Goal: Task Accomplishment & Management: Manage account settings

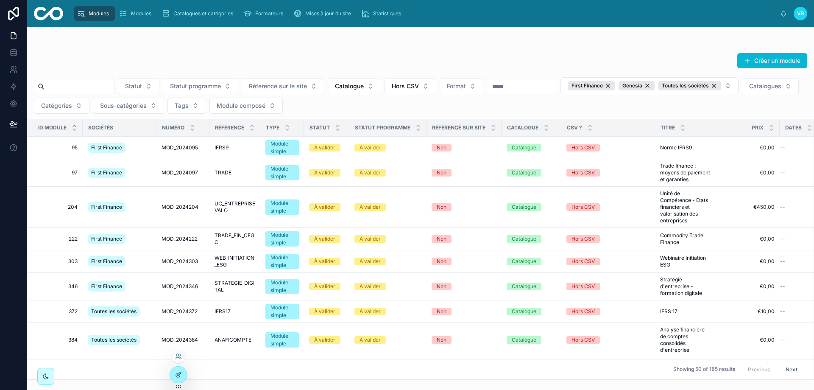
click at [178, 369] on div at bounding box center [178, 374] width 17 height 16
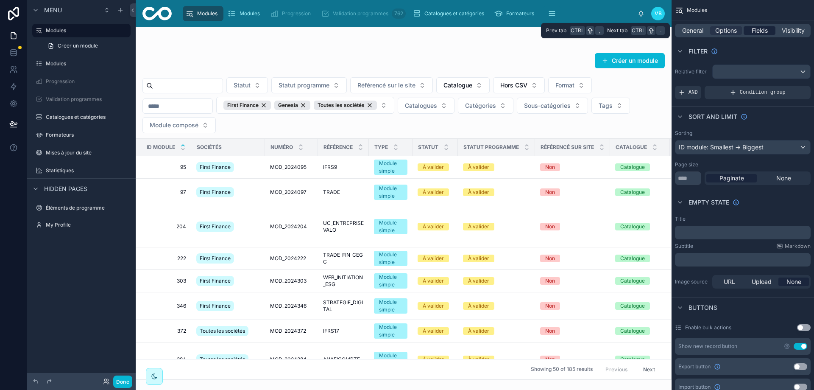
click at [757, 31] on span "Fields" at bounding box center [760, 30] width 16 height 8
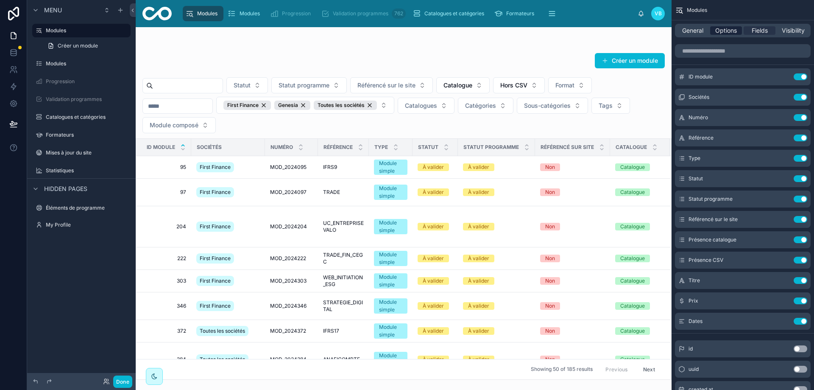
click at [726, 29] on span "Options" at bounding box center [726, 30] width 22 height 8
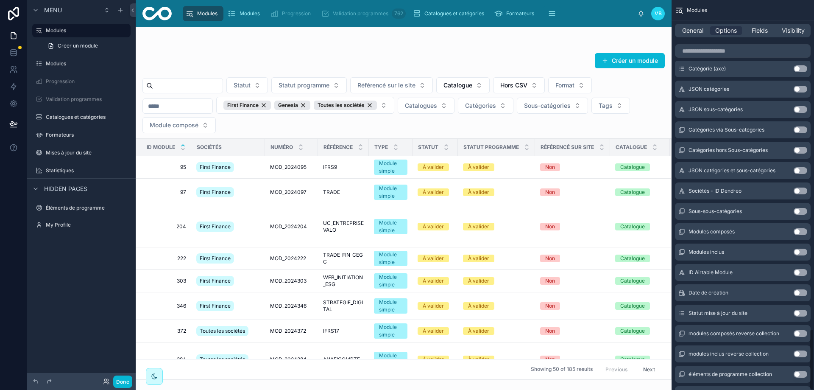
scroll to position [2093, 0]
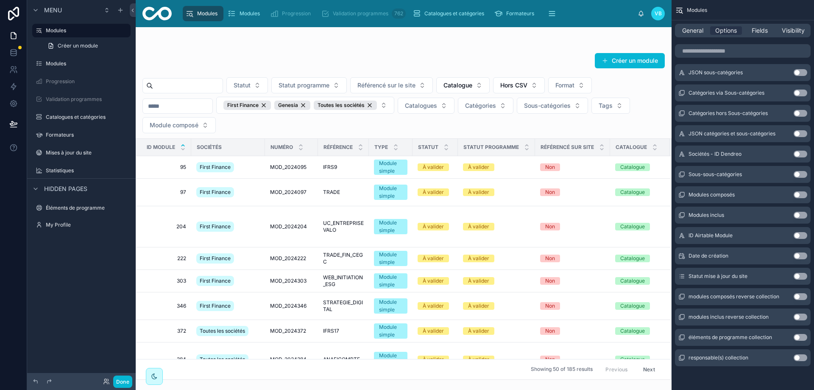
click at [798, 278] on button "Use setting" at bounding box center [801, 276] width 14 height 7
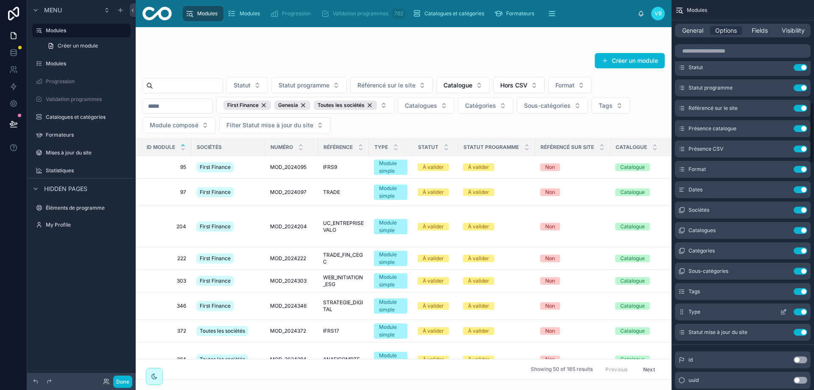
scroll to position [651, 0]
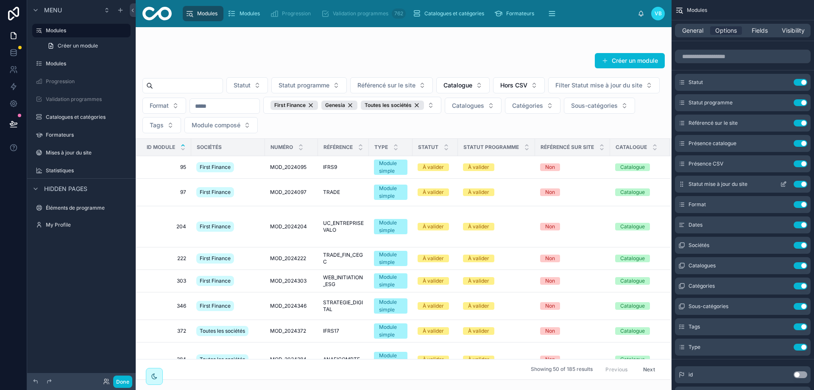
click at [784, 182] on icon "scrollable content" at bounding box center [783, 184] width 7 height 7
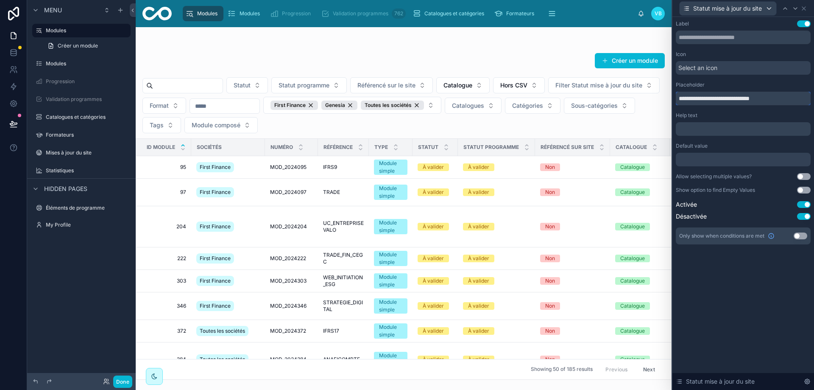
drag, startPoint x: 696, startPoint y: 98, endPoint x: 663, endPoint y: 97, distance: 33.1
click at [664, 97] on div "**********" at bounding box center [407, 195] width 814 height 390
type input "**********"
click at [734, 113] on div "Help text" at bounding box center [743, 115] width 135 height 7
click at [198, 106] on div at bounding box center [404, 208] width 536 height 363
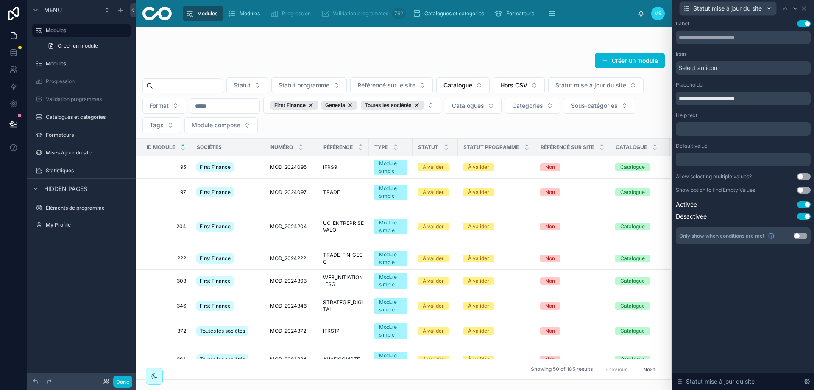
click at [556, 89] on span "Statut mise à jour du site" at bounding box center [591, 85] width 71 height 8
click at [803, 9] on icon at bounding box center [803, 8] width 3 height 3
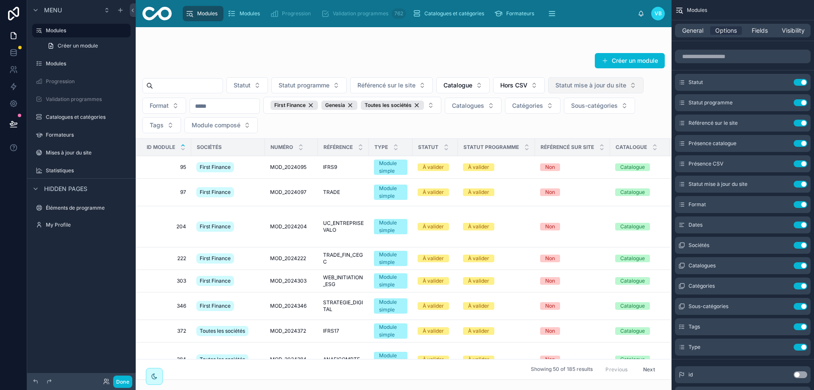
click at [556, 89] on span "Statut mise à jour du site" at bounding box center [591, 85] width 71 height 8
click at [126, 246] on div "Menu Modules Créer un module Modules Progression Validation programmes Catalogu…" at bounding box center [81, 190] width 109 height 380
click at [125, 382] on button "Done" at bounding box center [122, 381] width 19 height 12
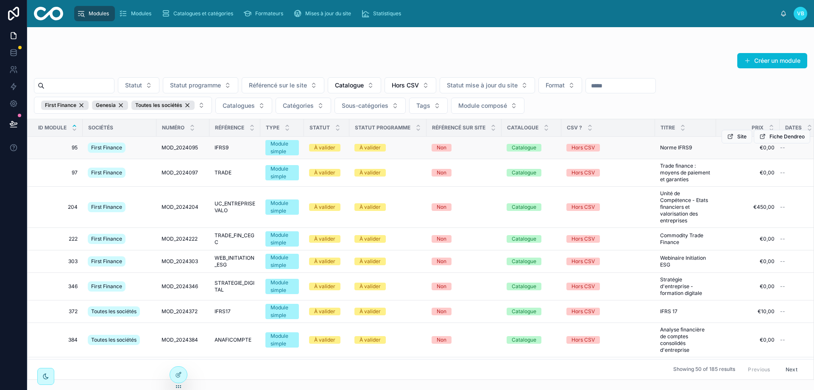
click at [123, 146] on div "First Finance" at bounding box center [107, 147] width 38 height 10
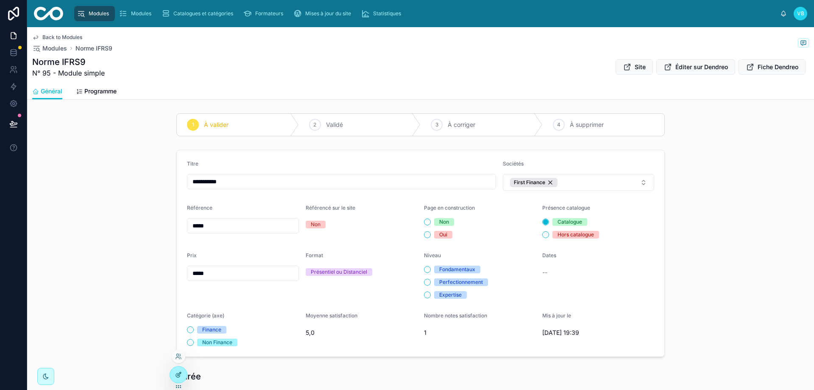
click at [176, 379] on div at bounding box center [178, 374] width 17 height 16
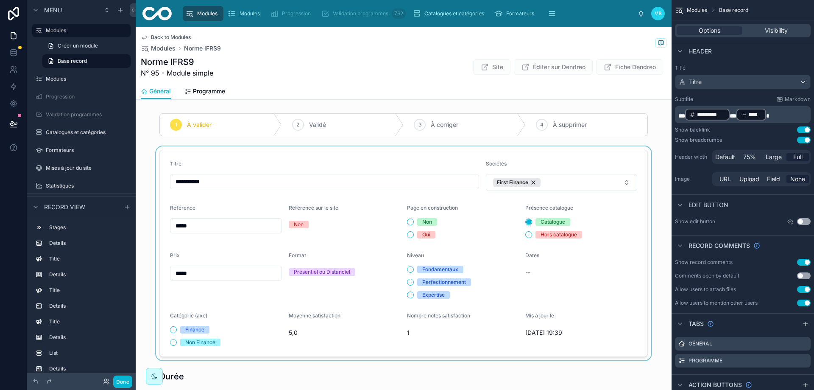
click at [504, 147] on div at bounding box center [404, 253] width 536 height 214
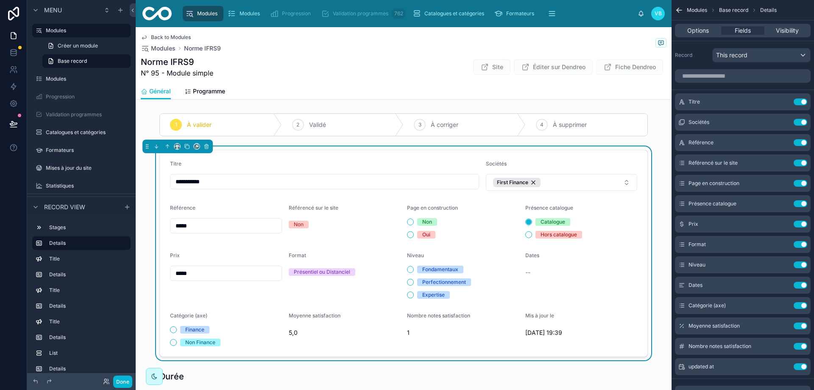
click at [244, 117] on div at bounding box center [404, 125] width 536 height 30
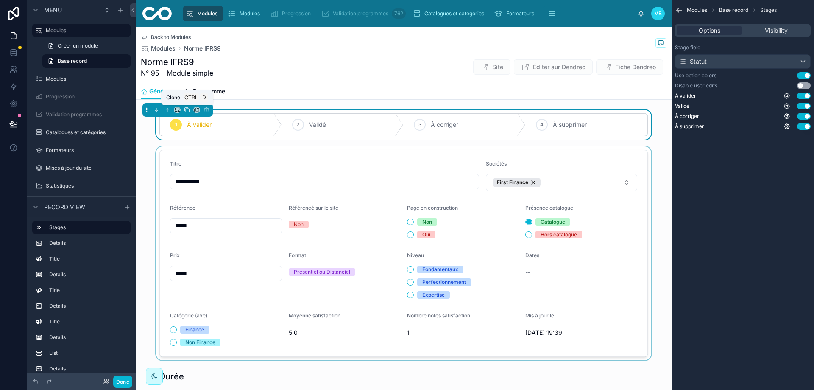
click at [185, 110] on icon at bounding box center [187, 110] width 6 height 6
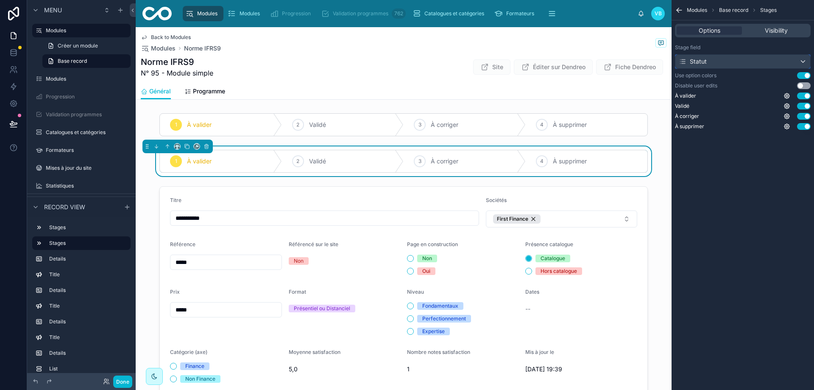
click at [771, 61] on div "Statut" at bounding box center [743, 62] width 135 height 14
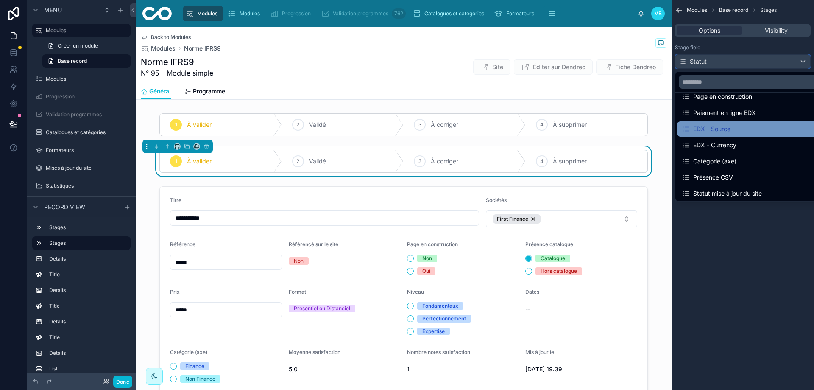
scroll to position [221, 0]
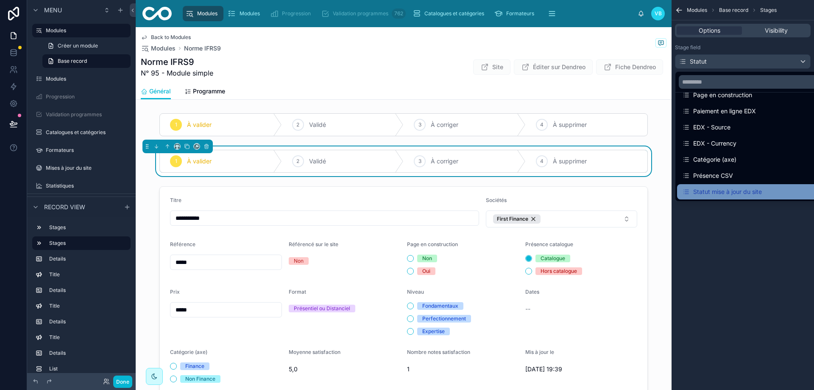
click at [748, 188] on div "Statut mise à jour du site" at bounding box center [722, 192] width 80 height 10
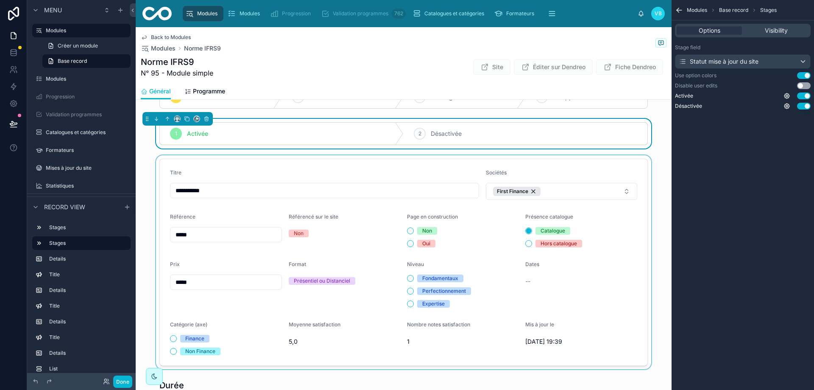
scroll to position [42, 0]
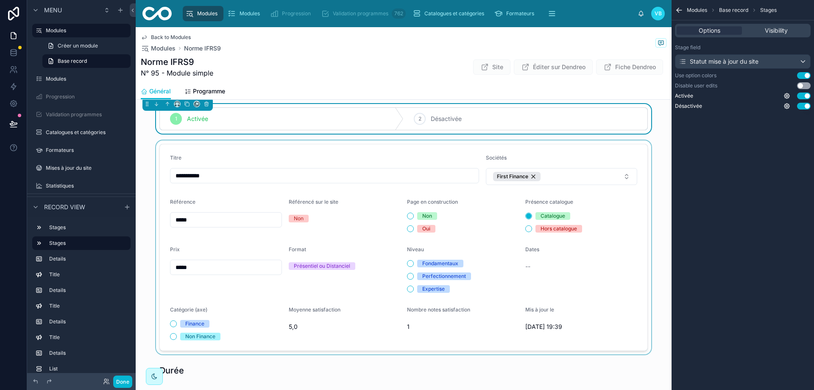
click at [581, 314] on div at bounding box center [404, 247] width 536 height 214
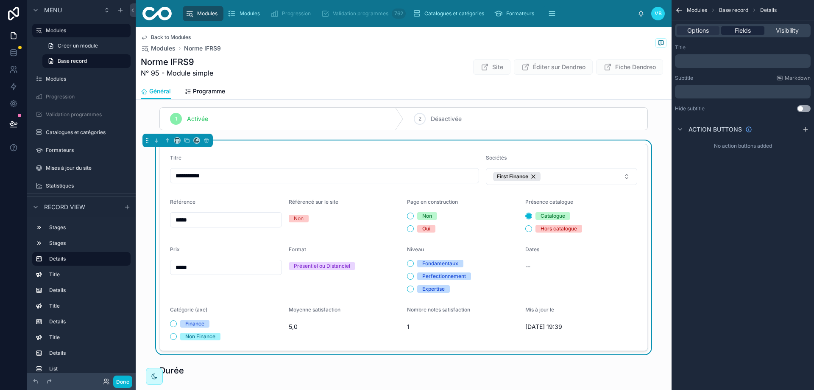
click at [748, 28] on span "Fields" at bounding box center [743, 30] width 16 height 8
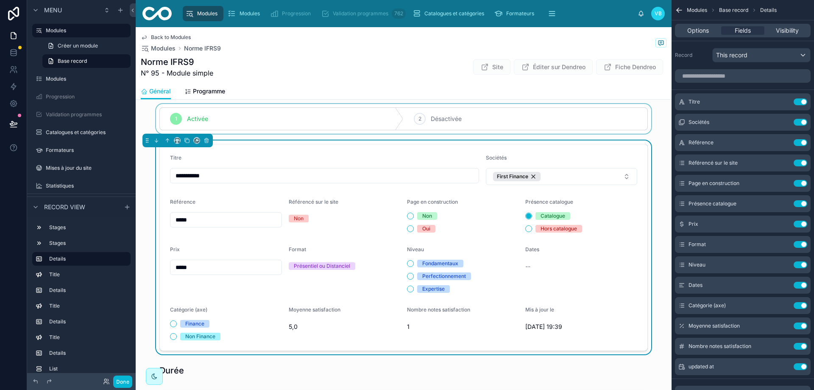
click at [431, 109] on div at bounding box center [404, 119] width 536 height 30
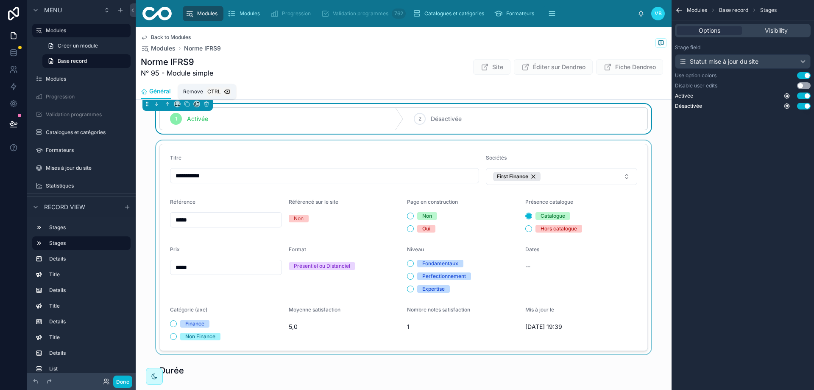
click at [208, 102] on icon at bounding box center [207, 104] width 6 height 6
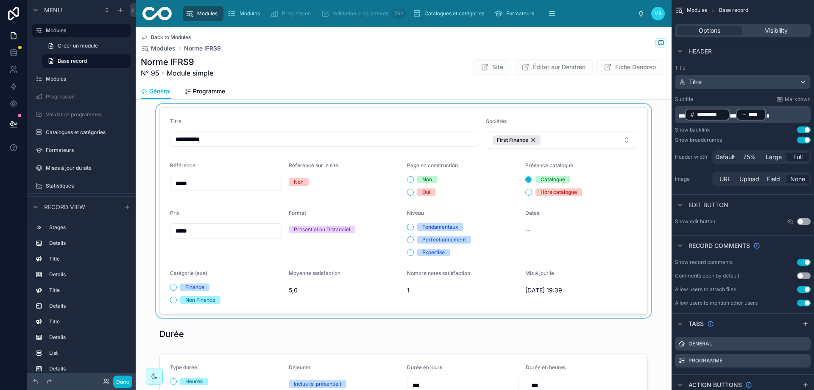
click at [559, 296] on div at bounding box center [404, 211] width 536 height 214
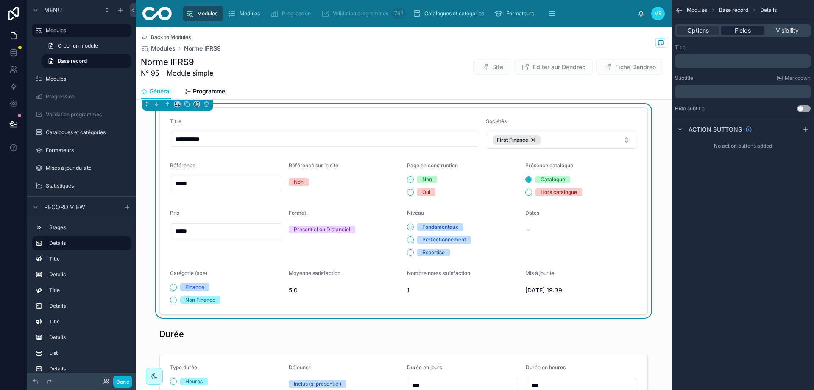
click at [746, 32] on span "Fields" at bounding box center [743, 30] width 16 height 8
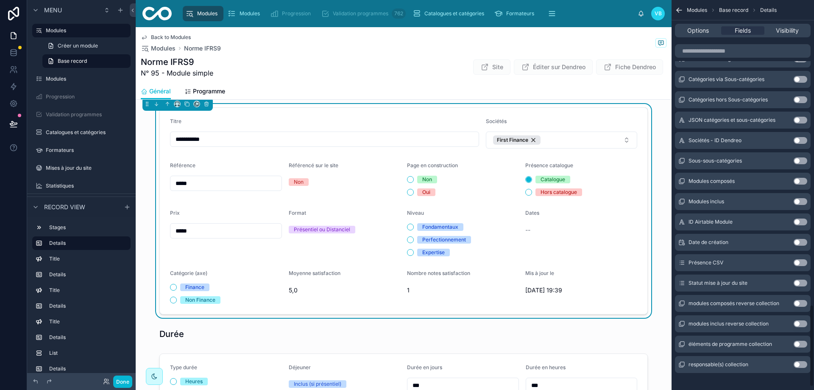
scroll to position [1461, 0]
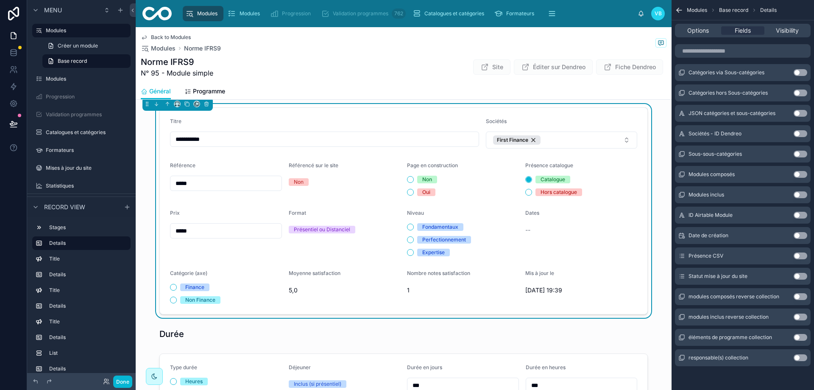
click at [804, 253] on button "Use setting" at bounding box center [801, 255] width 14 height 7
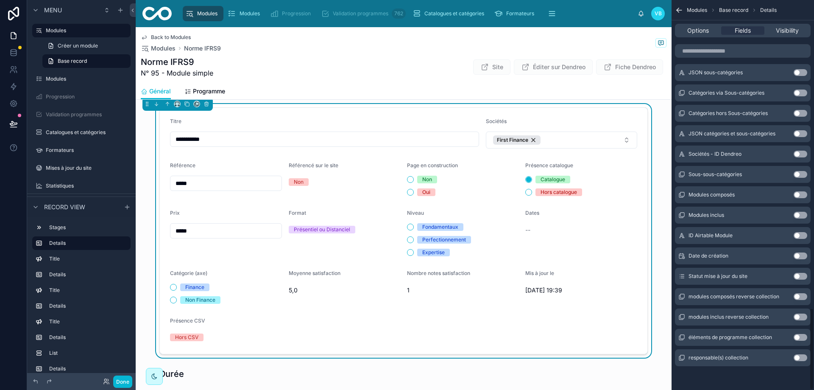
click at [801, 276] on button "Use setting" at bounding box center [801, 276] width 14 height 7
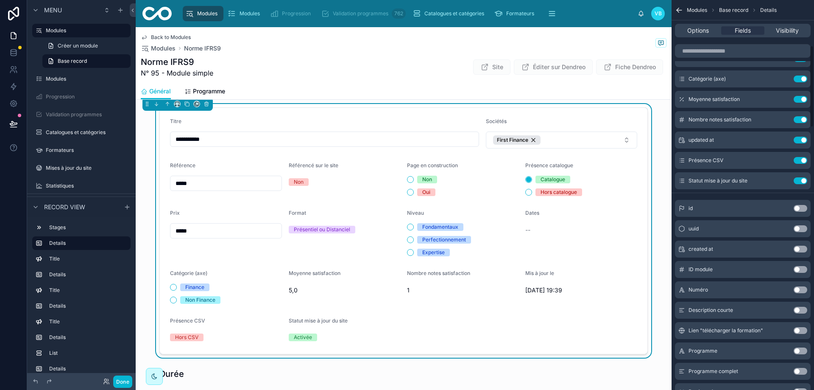
scroll to position [212, 0]
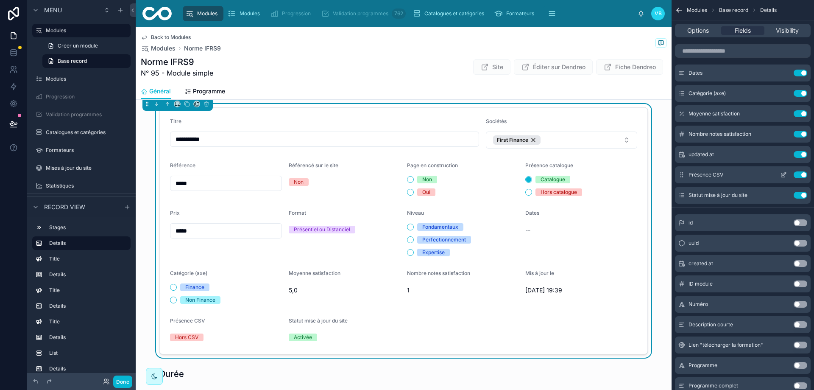
click at [783, 172] on icon "scrollable content" at bounding box center [783, 174] width 7 height 7
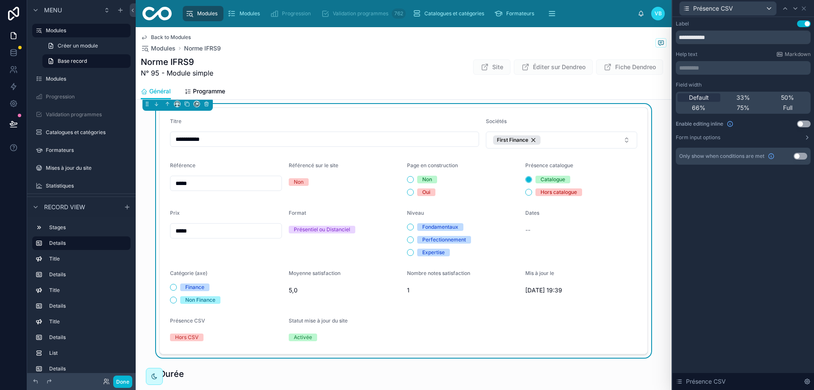
click at [804, 156] on button "Use setting" at bounding box center [801, 156] width 14 height 7
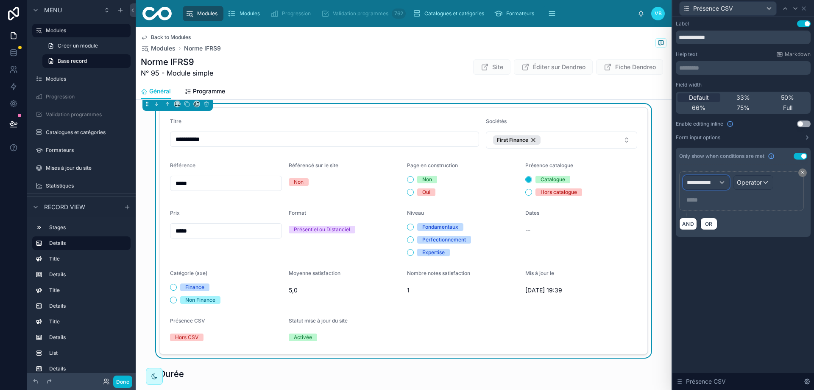
click at [703, 180] on span "**********" at bounding box center [702, 182] width 31 height 8
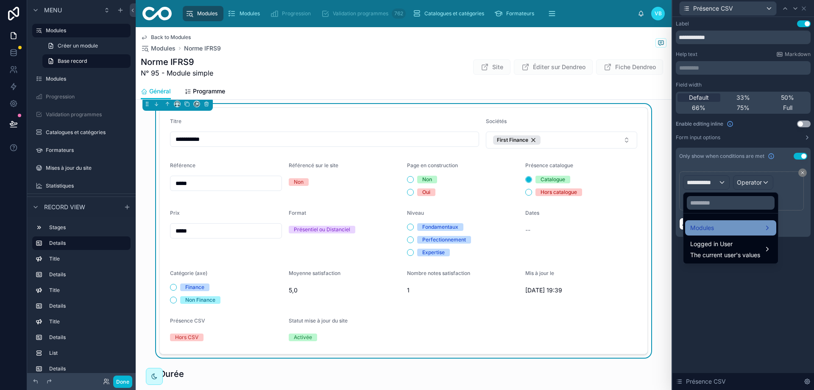
click at [725, 226] on div "Modules" at bounding box center [730, 228] width 81 height 10
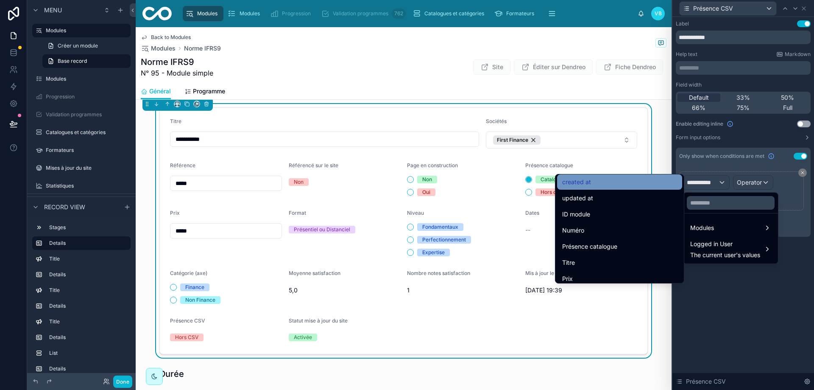
scroll to position [42, 0]
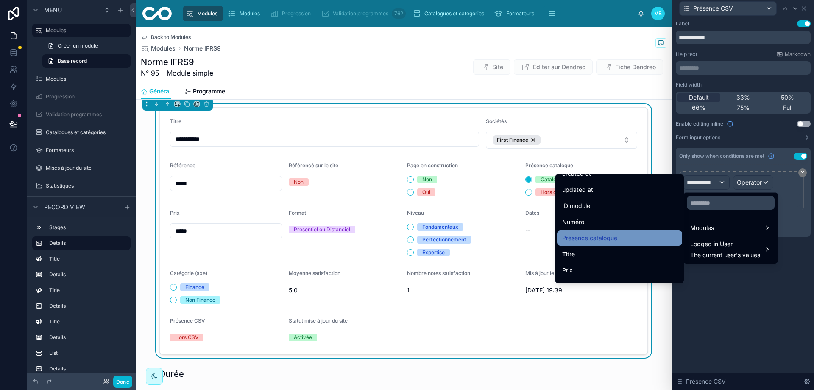
click at [621, 241] on div "Présence catalogue" at bounding box center [619, 238] width 115 height 10
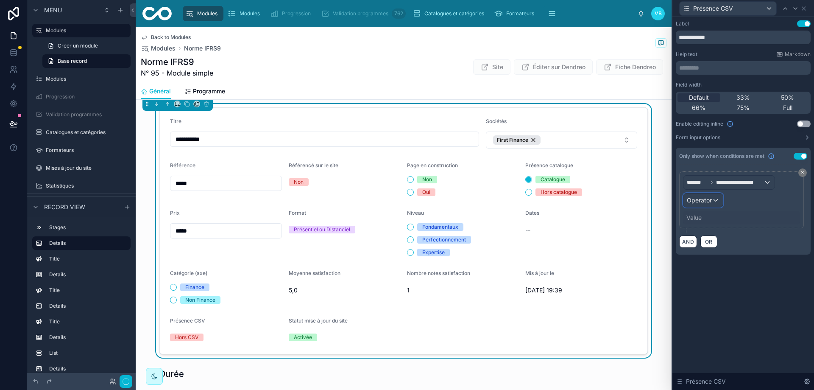
click at [720, 194] on div "Operator" at bounding box center [703, 200] width 39 height 14
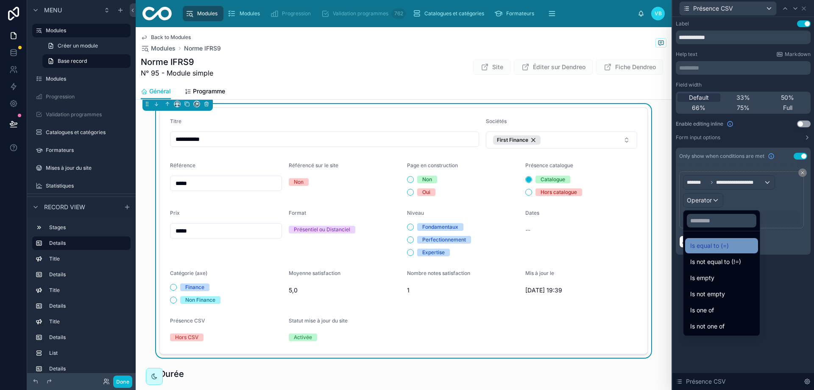
click at [723, 246] on span "Is equal to (=)" at bounding box center [709, 245] width 39 height 10
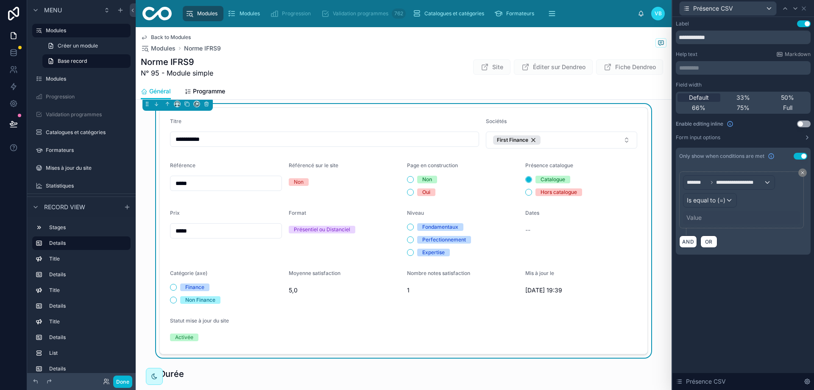
click at [700, 220] on div "Value" at bounding box center [694, 217] width 15 height 8
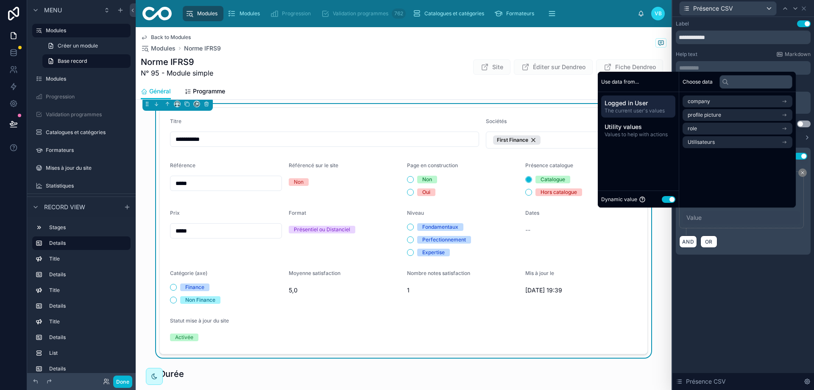
click at [663, 197] on button "Use setting" at bounding box center [669, 199] width 14 height 7
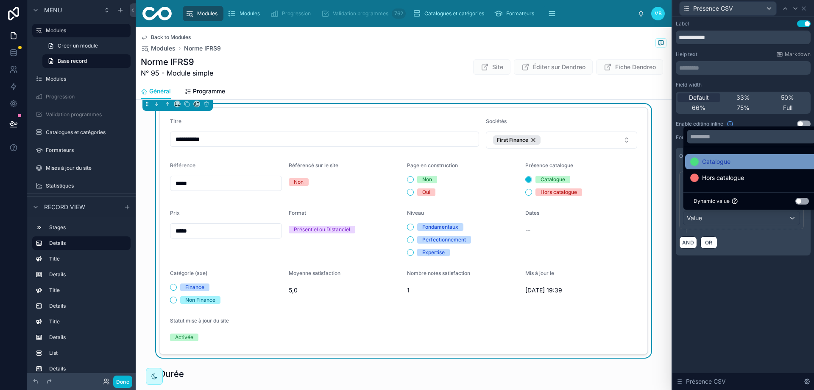
click at [733, 162] on div "Catalogue" at bounding box center [751, 161] width 122 height 10
click at [753, 287] on div "**********" at bounding box center [744, 203] width 142 height 373
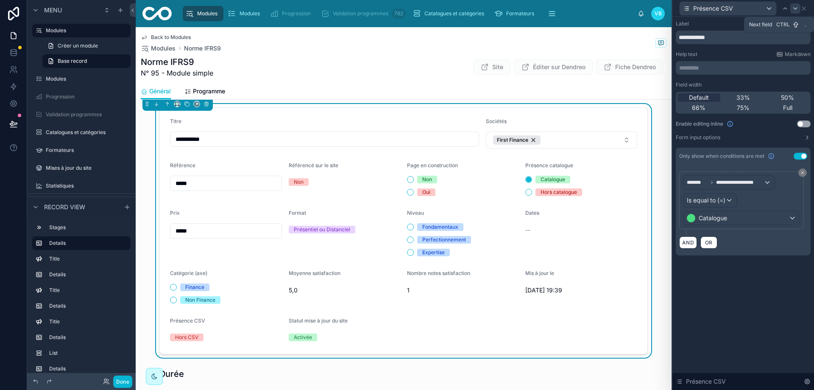
click at [794, 9] on icon at bounding box center [795, 8] width 7 height 7
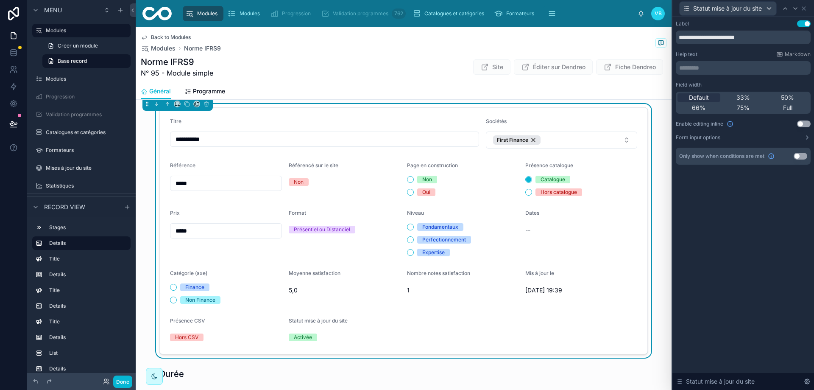
click at [799, 122] on button "Use setting" at bounding box center [804, 123] width 14 height 7
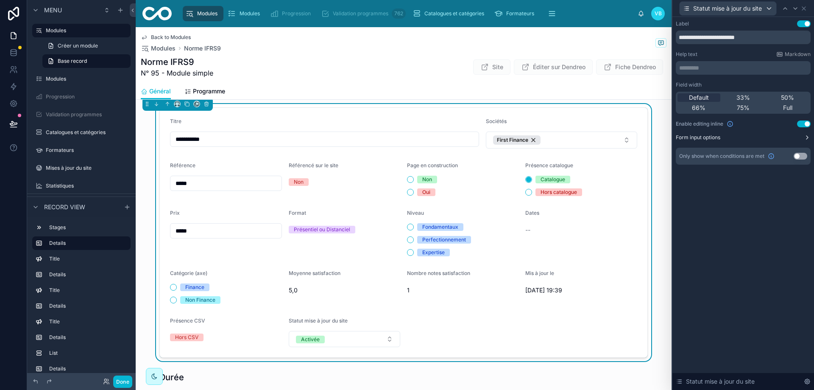
click at [800, 136] on button "Form input options" at bounding box center [743, 137] width 135 height 7
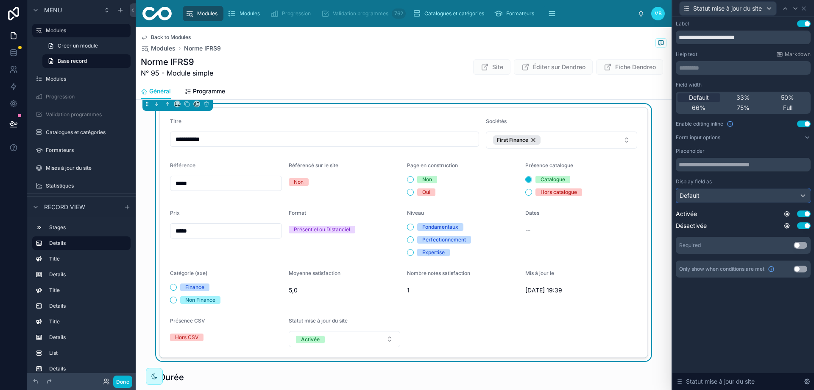
click at [777, 199] on div "Default" at bounding box center [743, 196] width 134 height 14
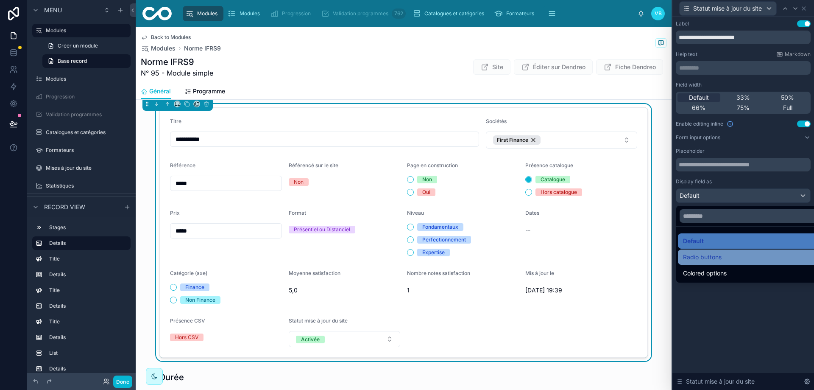
click at [762, 256] on div "Radio buttons" at bounding box center [753, 257] width 140 height 10
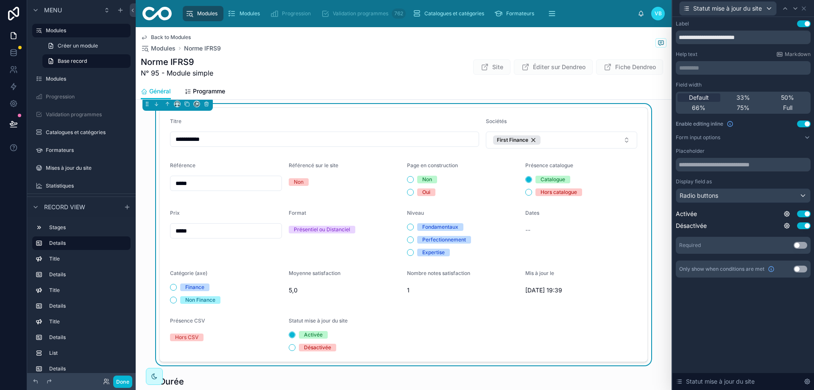
click at [771, 321] on div "**********" at bounding box center [744, 203] width 142 height 373
click at [799, 268] on button "Use setting" at bounding box center [801, 268] width 14 height 7
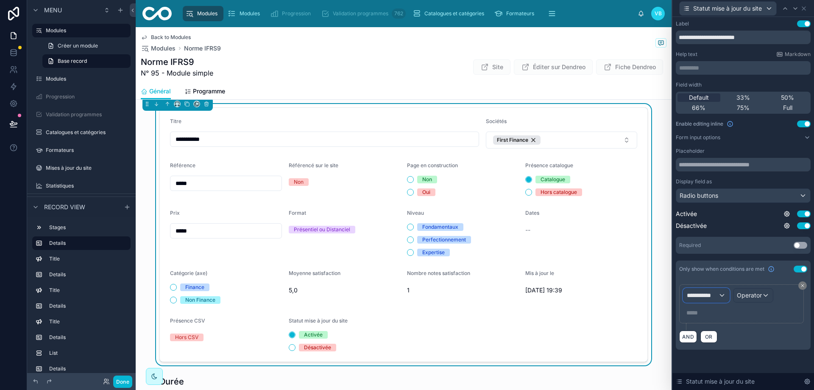
click at [697, 300] on div "**********" at bounding box center [707, 295] width 46 height 14
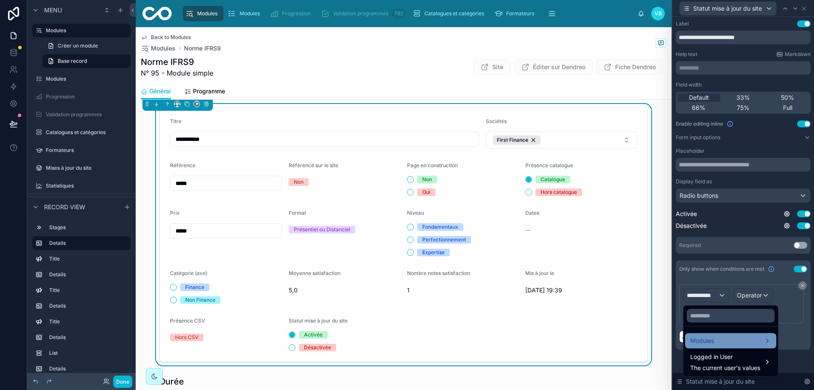
click at [708, 336] on span "Modules" at bounding box center [702, 340] width 24 height 10
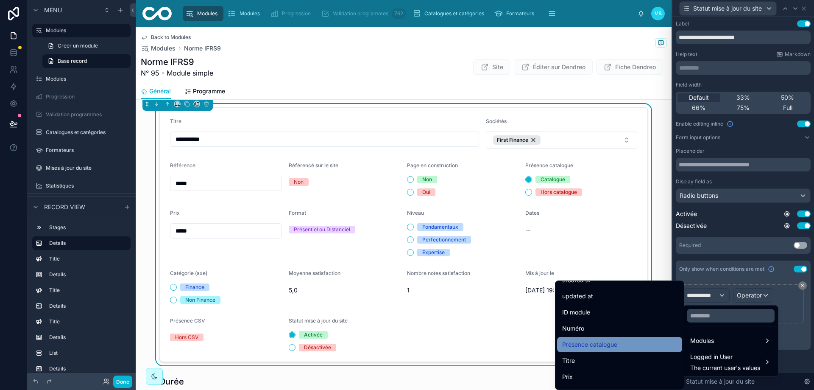
click at [634, 341] on div "Présence catalogue" at bounding box center [619, 344] width 115 height 10
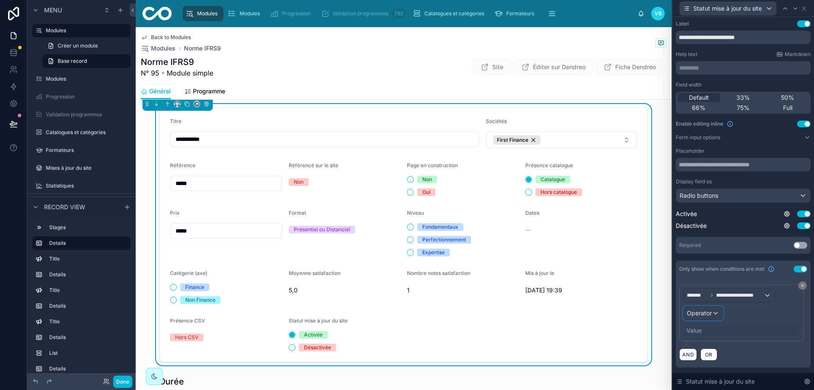
click at [716, 315] on div "Operator" at bounding box center [703, 313] width 39 height 14
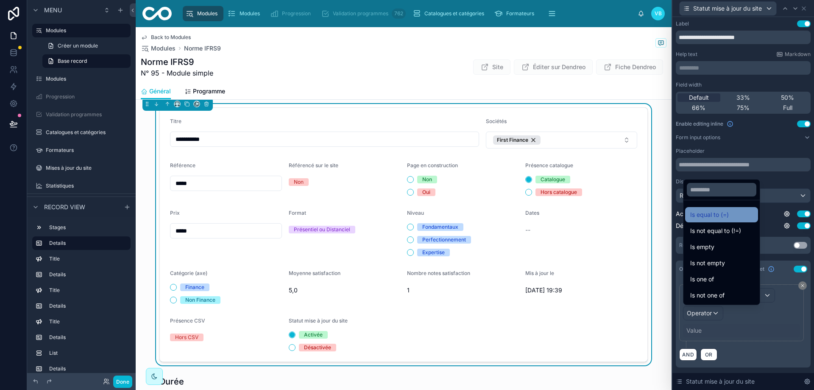
click at [729, 214] on span "Is equal to (=)" at bounding box center [709, 214] width 39 height 10
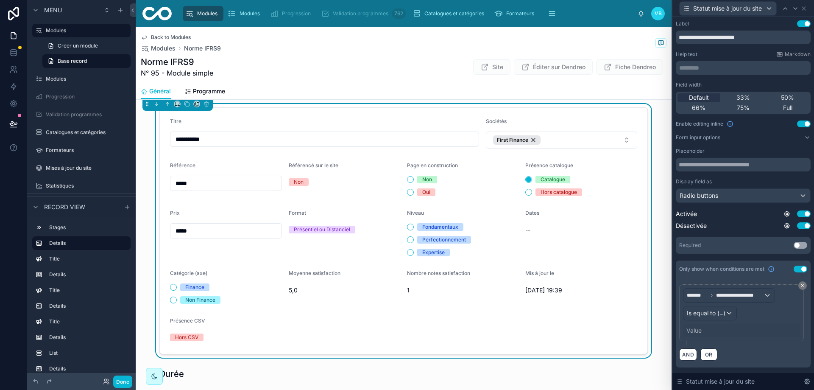
click at [699, 333] on div "Value" at bounding box center [694, 330] width 15 height 8
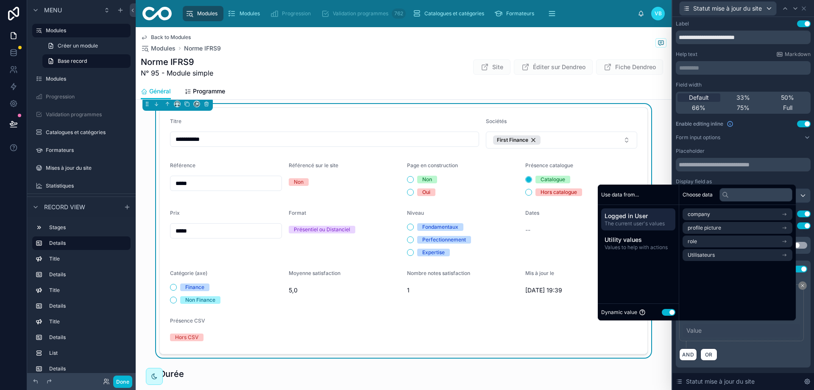
click at [656, 312] on div "Dynamic value Use setting" at bounding box center [638, 312] width 74 height 10
click at [663, 312] on button "Use setting" at bounding box center [669, 312] width 14 height 7
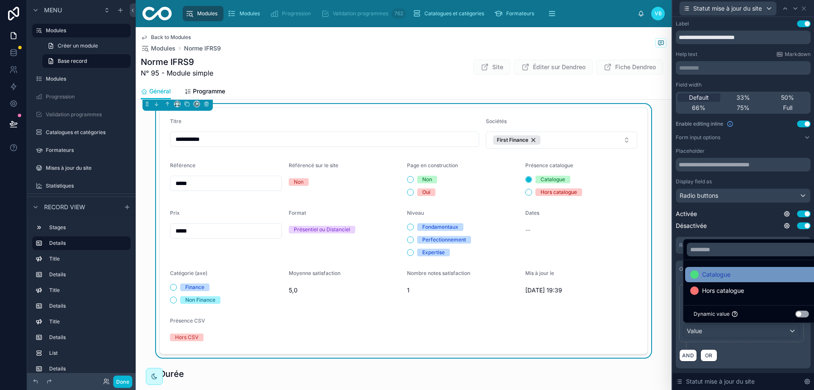
click at [721, 276] on span "Catalogue" at bounding box center [716, 274] width 28 height 10
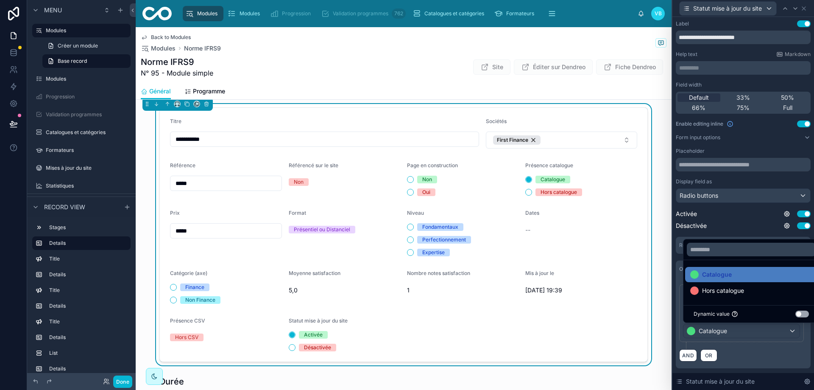
click at [782, 345] on div "**********" at bounding box center [743, 316] width 128 height 64
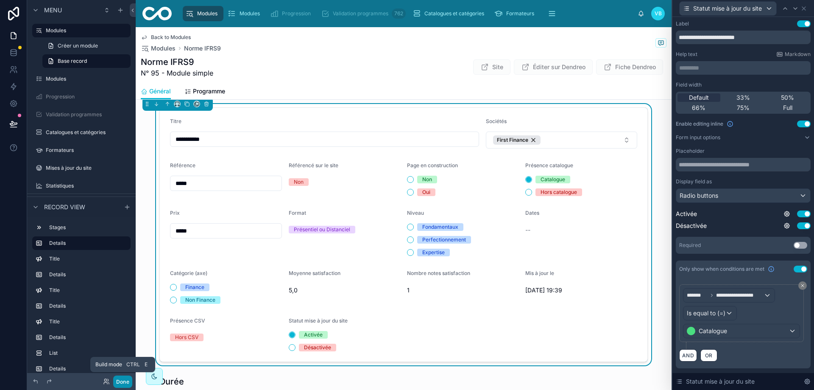
click at [128, 378] on button "Done" at bounding box center [122, 381] width 19 height 12
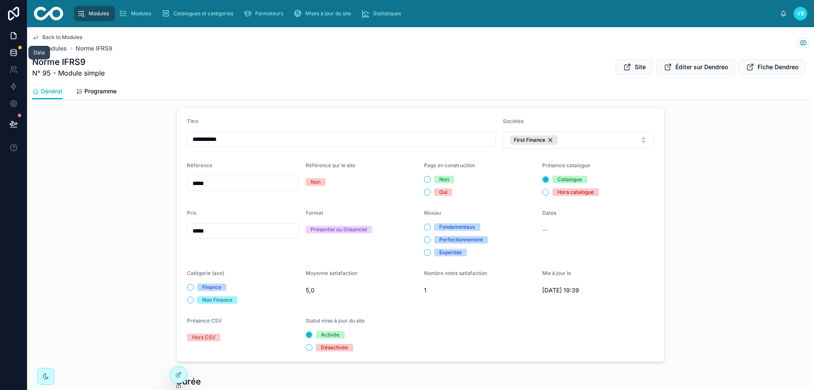
click at [14, 51] on icon at bounding box center [13, 52] width 8 height 8
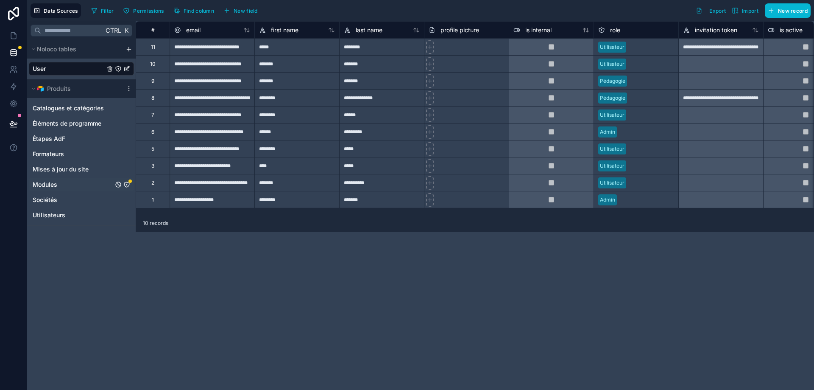
click at [125, 182] on icon "Modules" at bounding box center [126, 184] width 7 height 7
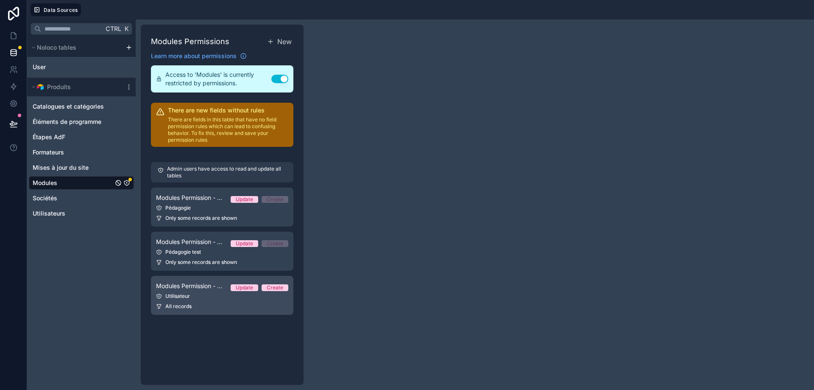
click at [236, 293] on div "Utilisateur" at bounding box center [222, 296] width 132 height 7
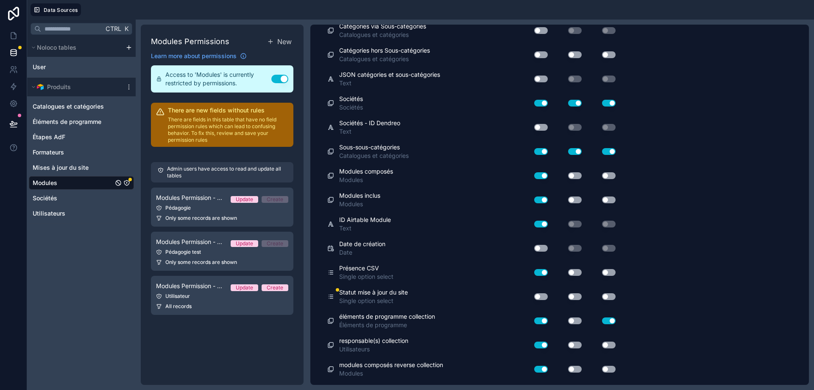
scroll to position [1743, 0]
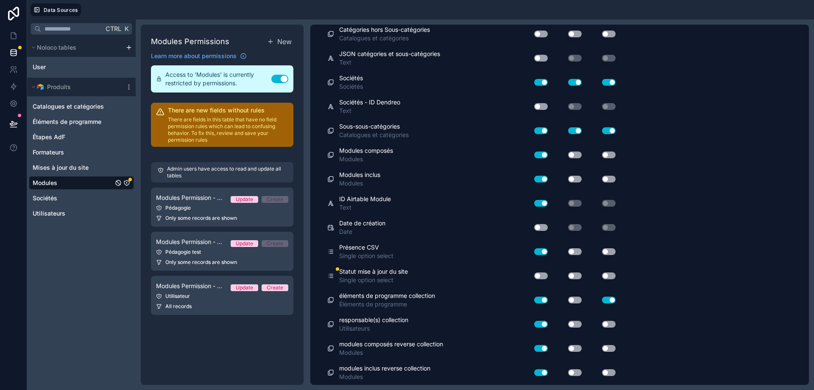
click at [540, 277] on button "Use setting" at bounding box center [541, 275] width 14 height 7
click at [570, 276] on button "Use setting" at bounding box center [575, 275] width 14 height 7
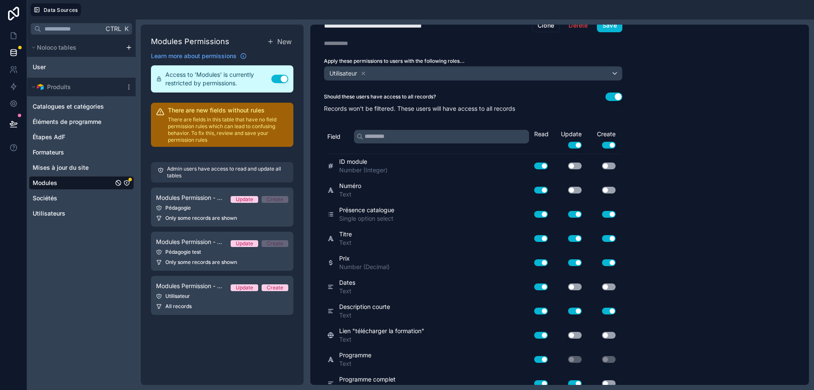
scroll to position [0, 0]
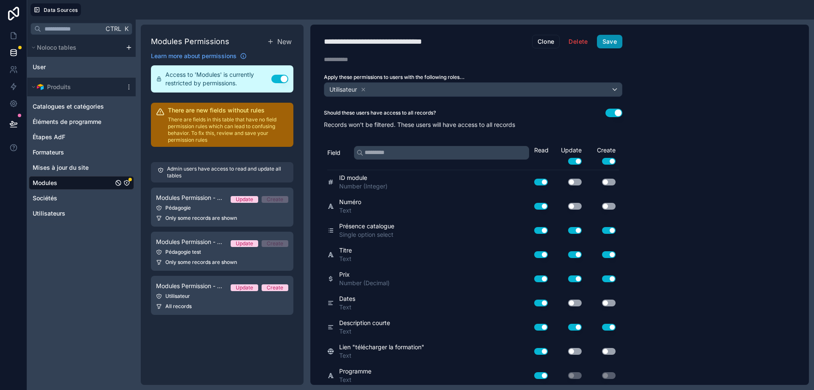
click at [610, 45] on button "Save" at bounding box center [609, 42] width 25 height 14
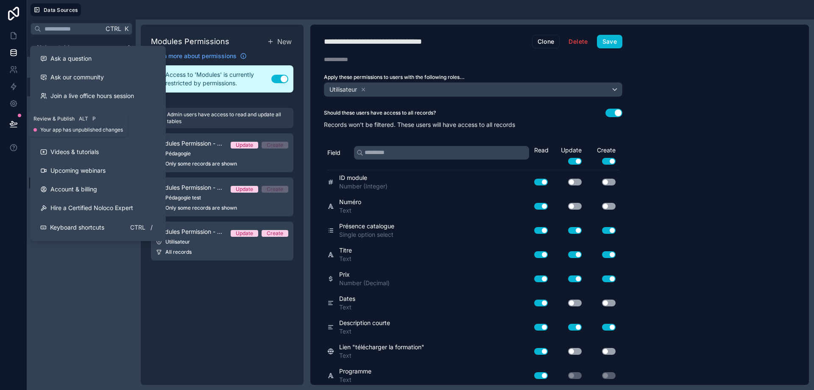
click at [15, 120] on icon at bounding box center [13, 124] width 8 height 8
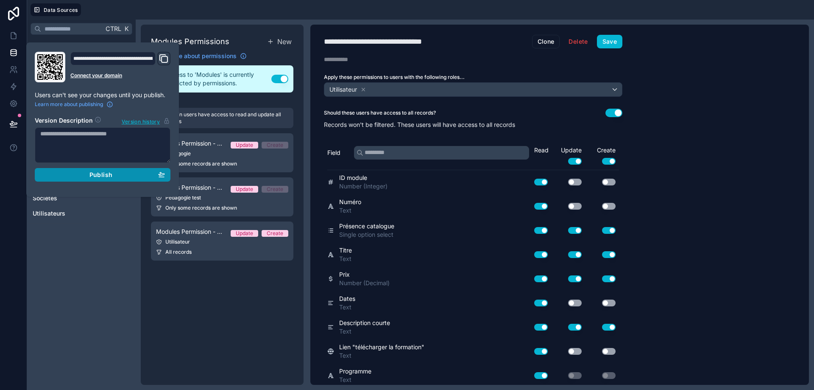
click at [134, 177] on div "Publish" at bounding box center [102, 175] width 125 height 8
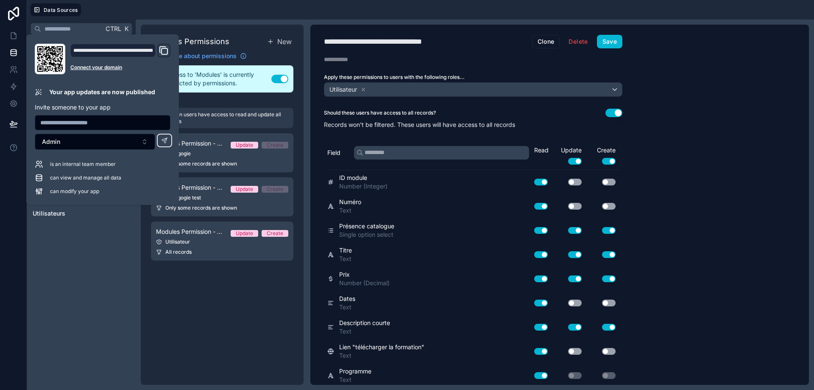
click at [190, 333] on div "Modules Permissions New Learn more about permissions Access to 'Modules' is cur…" at bounding box center [222, 205] width 163 height 360
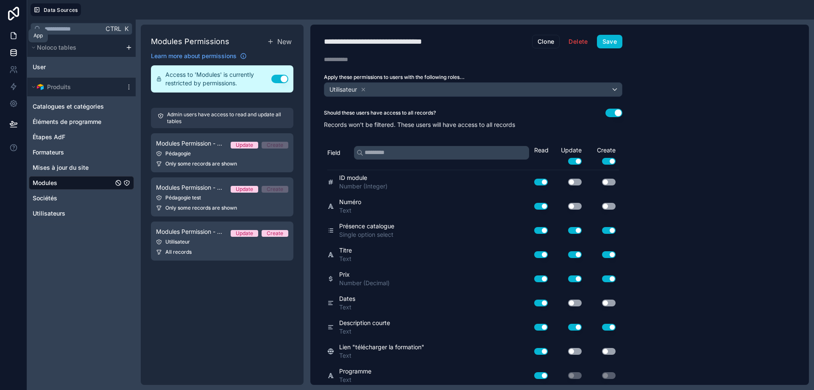
click at [11, 31] on link at bounding box center [13, 35] width 27 height 17
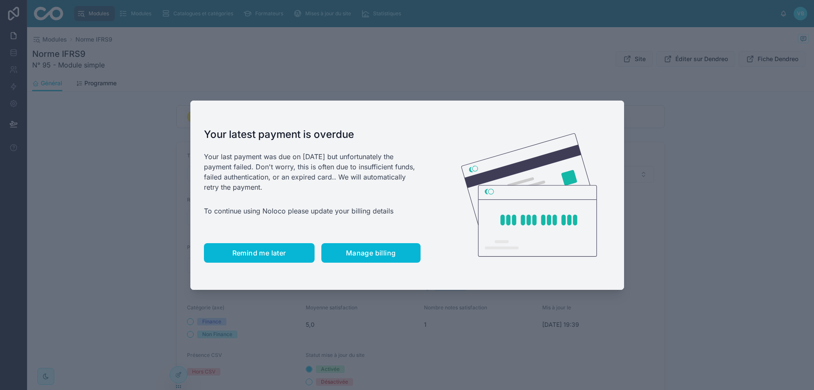
click at [270, 253] on span "Remind me later" at bounding box center [259, 252] width 54 height 8
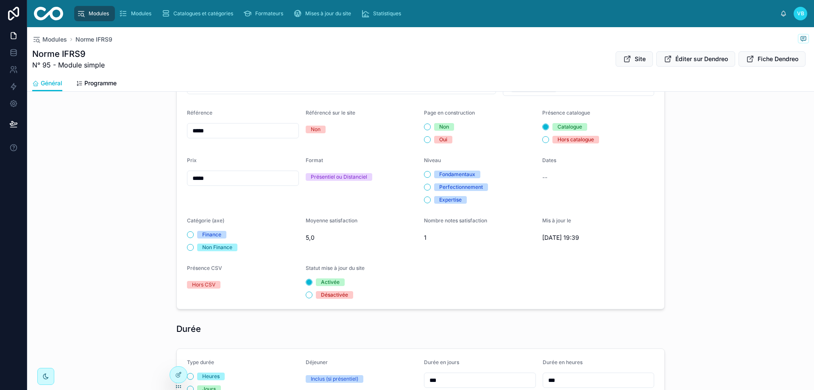
scroll to position [85, 0]
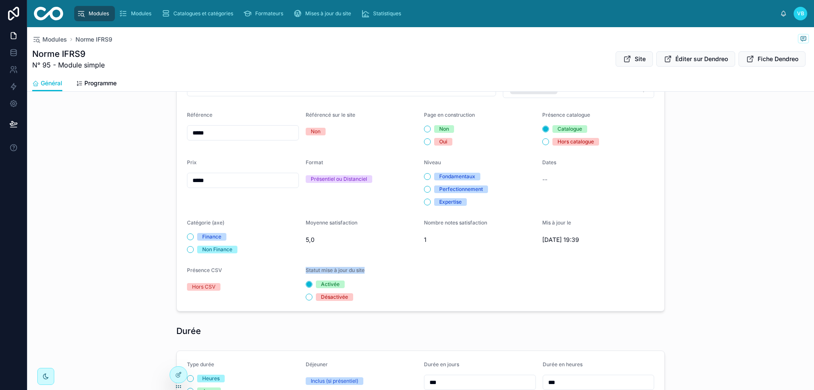
drag, startPoint x: 363, startPoint y: 272, endPoint x: 303, endPoint y: 269, distance: 60.3
click at [306, 269] on div "Statut mise à jour du site" at bounding box center [362, 272] width 112 height 10
copy span "Statut mise à jour du site"
click at [711, 154] on div "**********" at bounding box center [420, 183] width 787 height 261
